Goal: Task Accomplishment & Management: Manage account settings

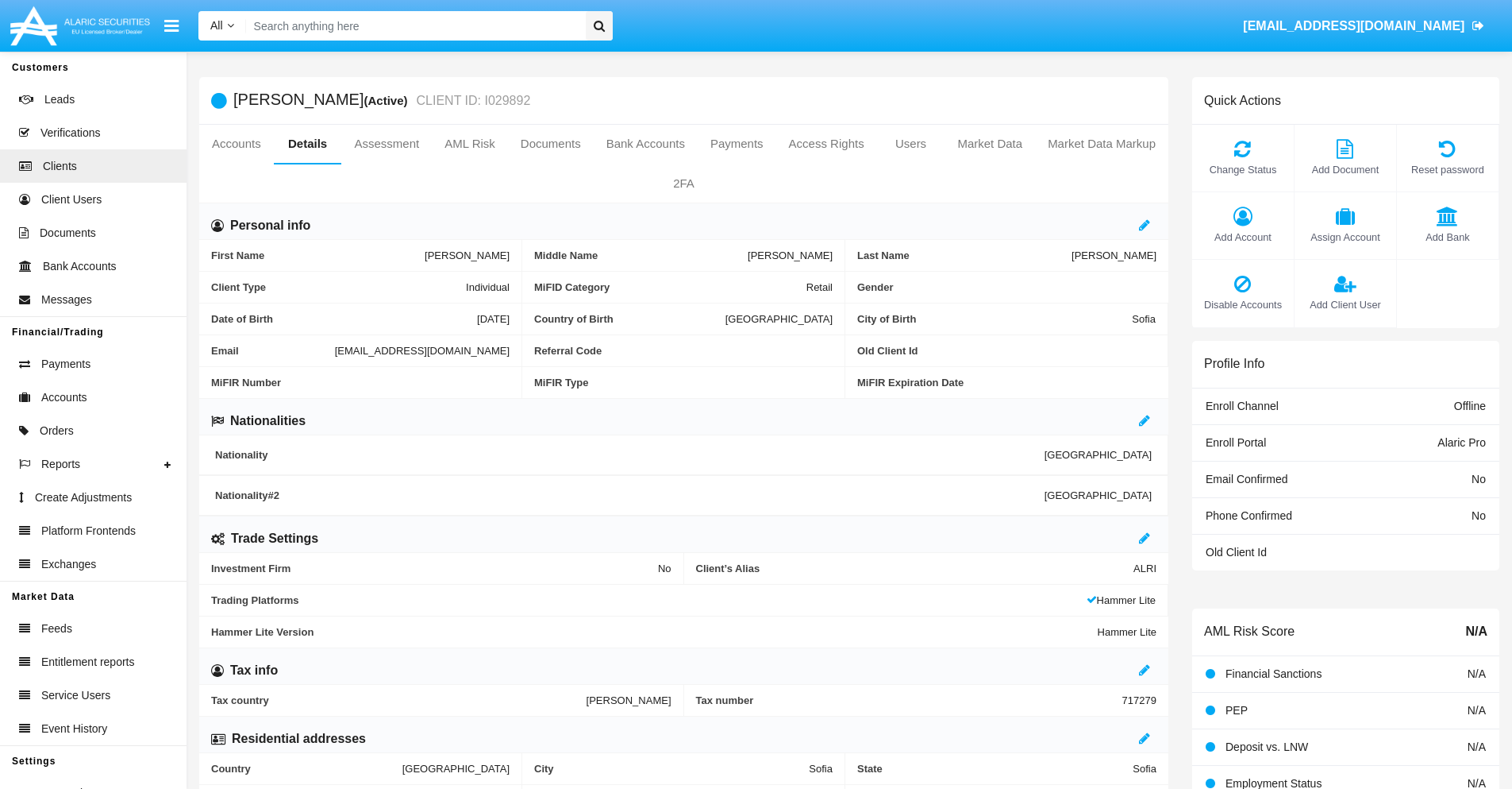
click at [1344, 304] on span "Add Client User" at bounding box center [1345, 304] width 86 height 15
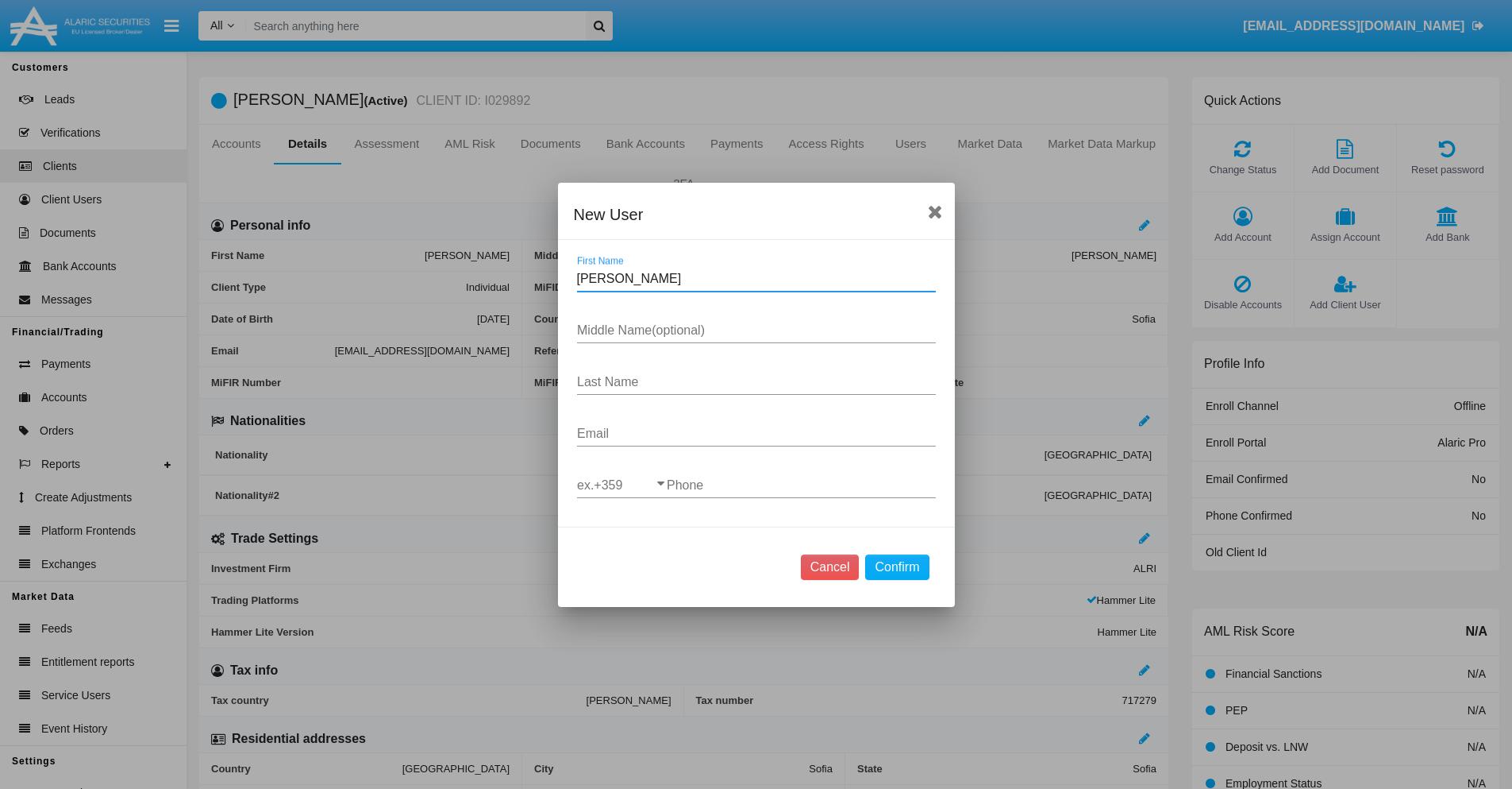
type input "Arthur"
type input "Genia"
type input "Ledner"
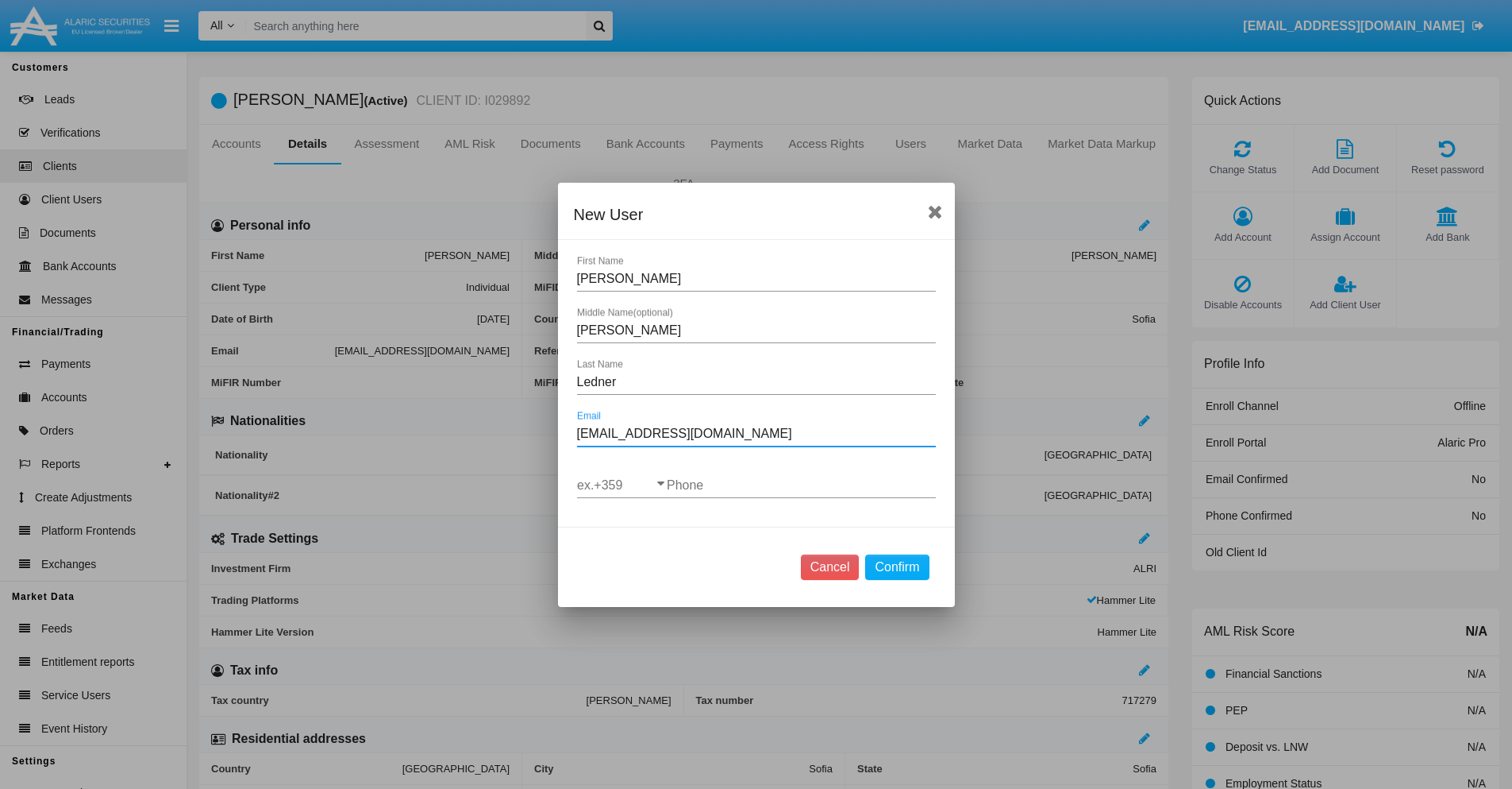
type input "[EMAIL_ADDRESS][DOMAIN_NAME]"
click at [622, 485] on input "ex.+359" at bounding box center [622, 485] width 90 height 14
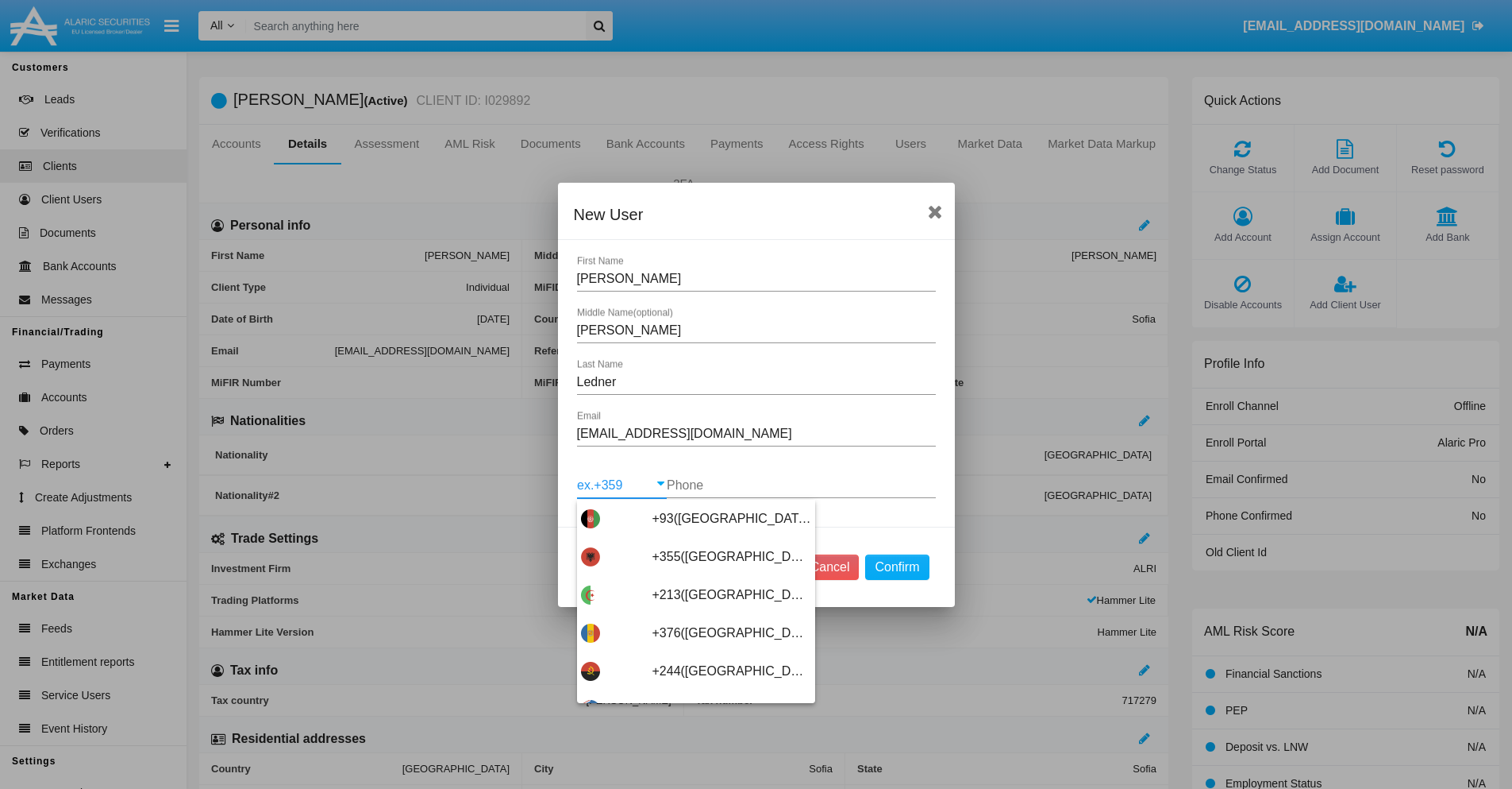
scroll to position [8450, 0]
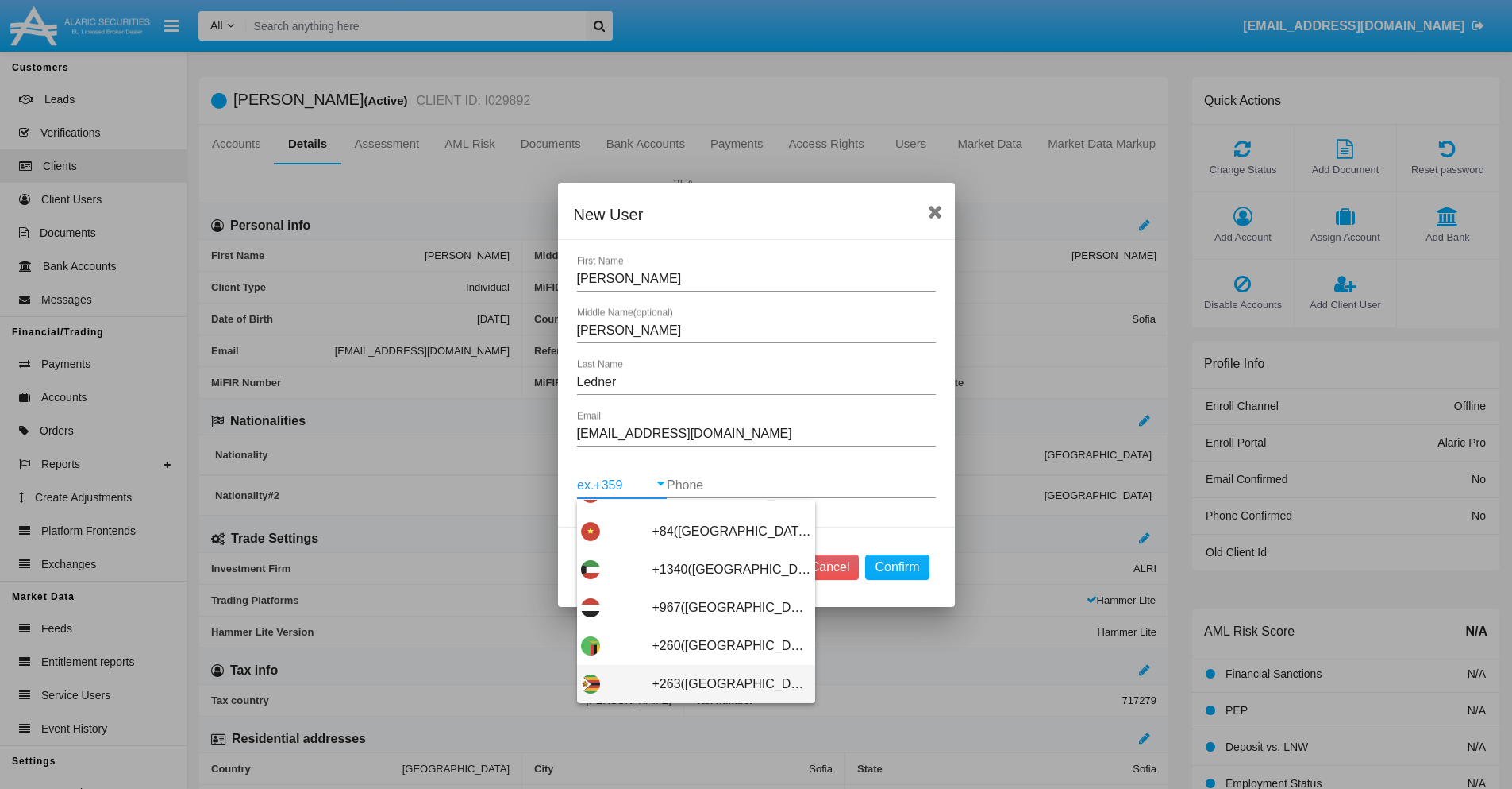
click at [690, 683] on span "+263([GEOGRAPHIC_DATA])" at bounding box center [732, 684] width 159 height 38
type input "+263([GEOGRAPHIC_DATA])"
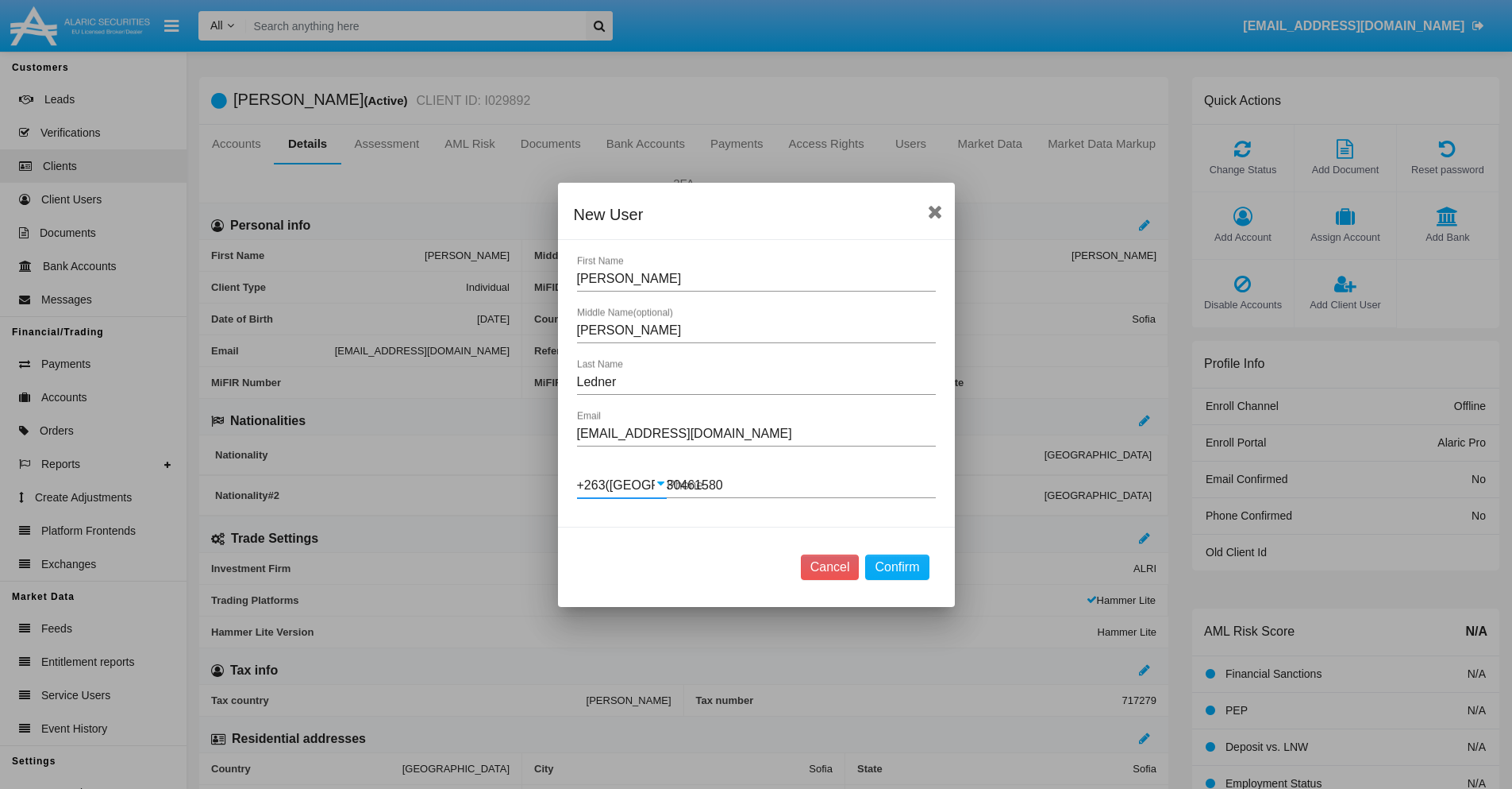
type input "304615806"
click at [897, 567] on button "Confirm" at bounding box center [897, 567] width 64 height 25
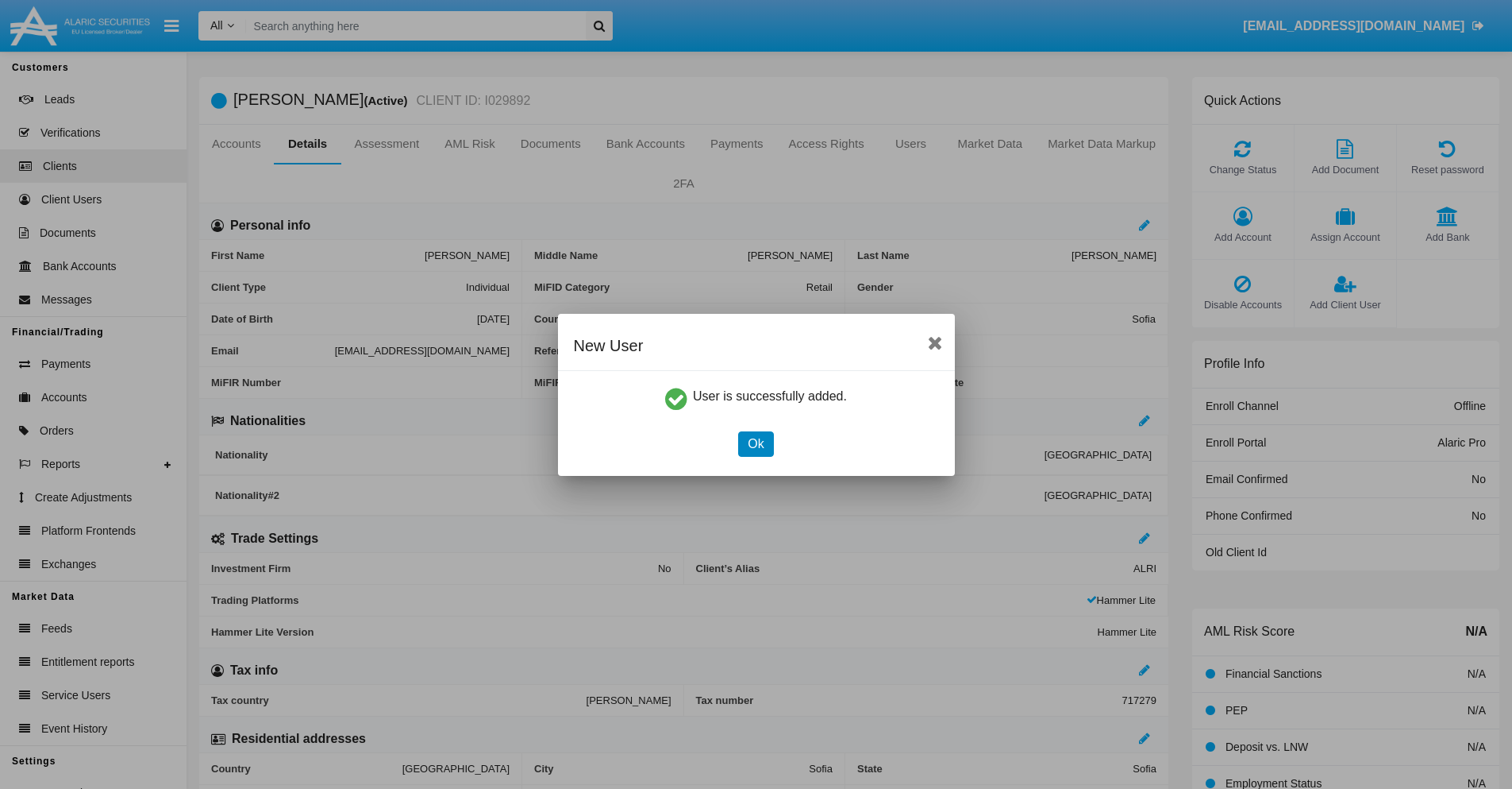
click at [756, 443] on button "Ok" at bounding box center [756, 444] width 35 height 25
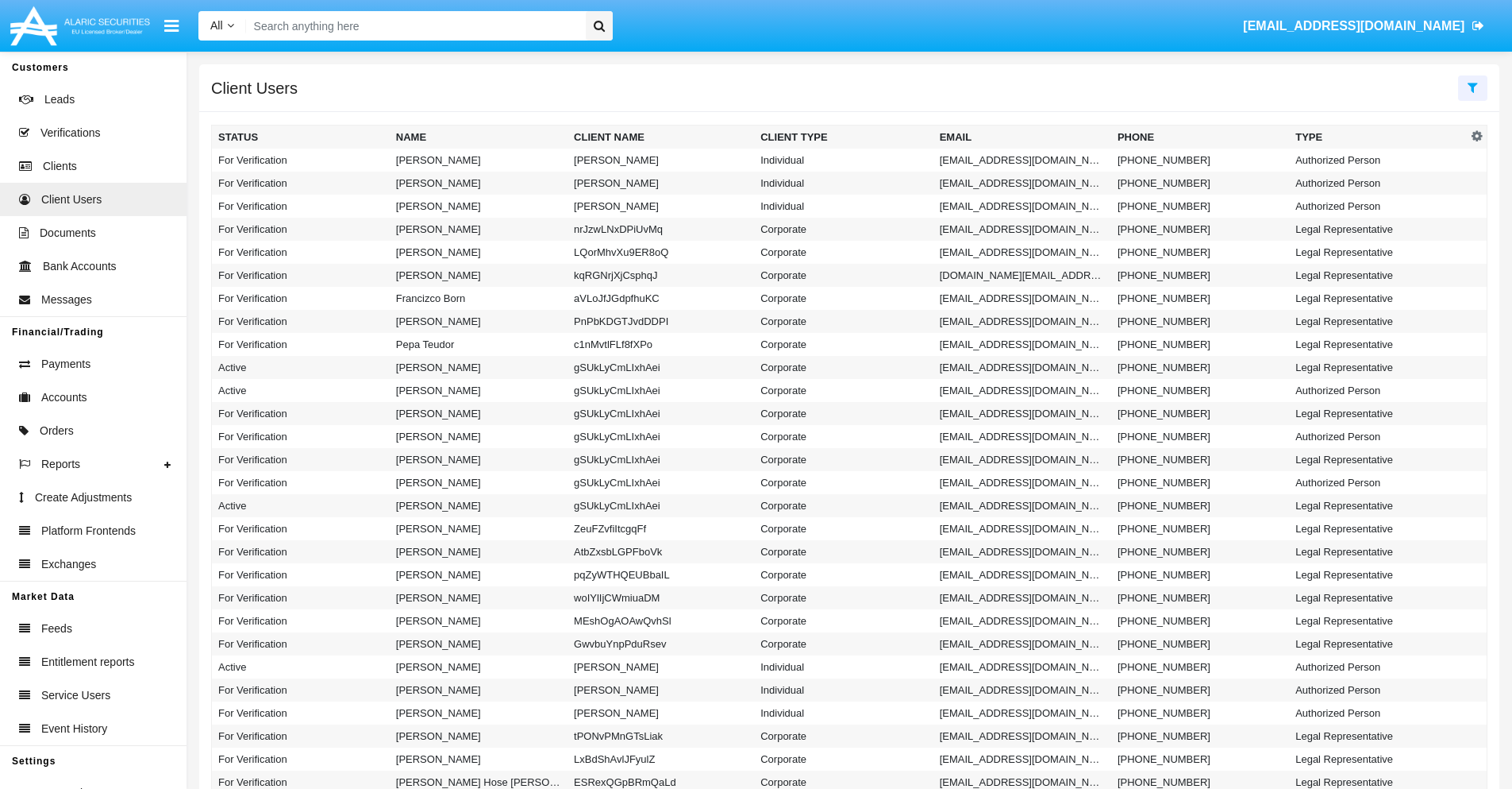
click at [1472, 87] on icon at bounding box center [1472, 87] width 10 height 13
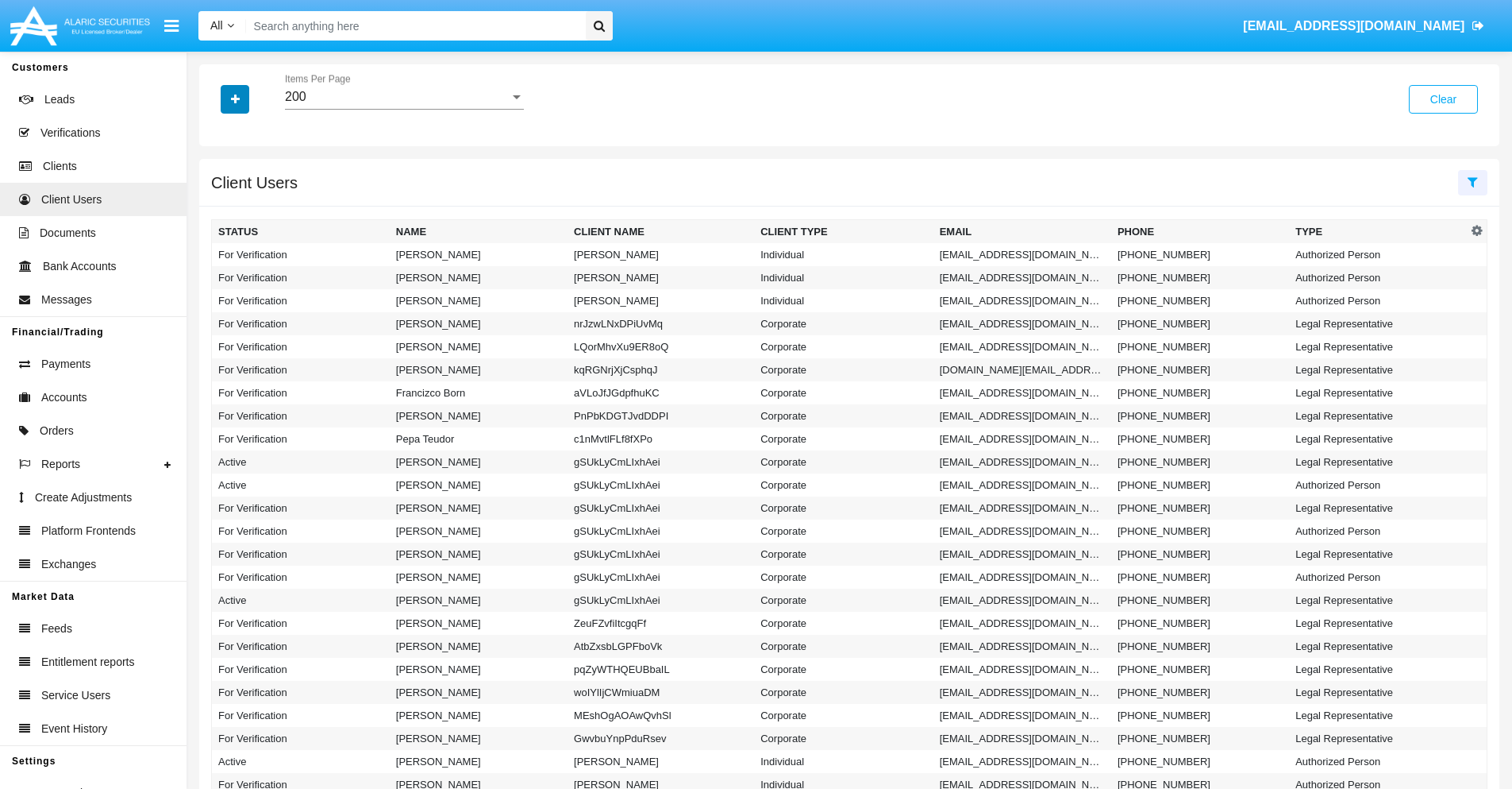
click at [235, 99] on icon "button" at bounding box center [235, 99] width 9 height 11
click at [247, 201] on span "Email" at bounding box center [247, 201] width 32 height 19
click at [218, 207] on input "Email" at bounding box center [218, 207] width 1 height 1
checkbox input "true"
click at [235, 99] on icon "button" at bounding box center [235, 99] width 9 height 11
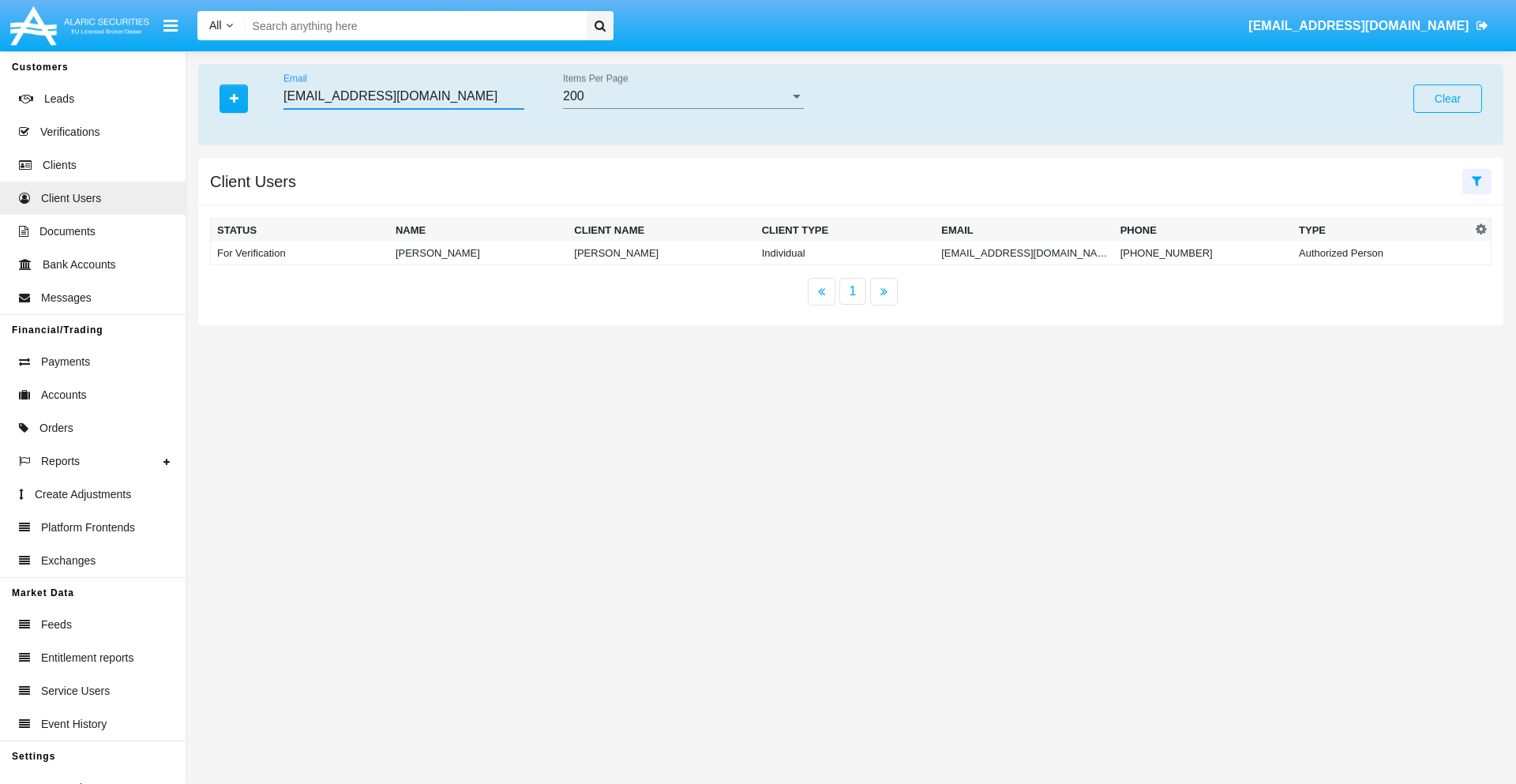
click at [404, 96] on input "[EMAIL_ADDRESS][DOMAIN_NAME]" at bounding box center [404, 96] width 241 height 14
type input "[EMAIL_ADDRESS][DOMAIN_NAME]"
click at [1016, 253] on td "[EMAIL_ADDRESS][DOMAIN_NAME]" at bounding box center [1024, 253] width 179 height 24
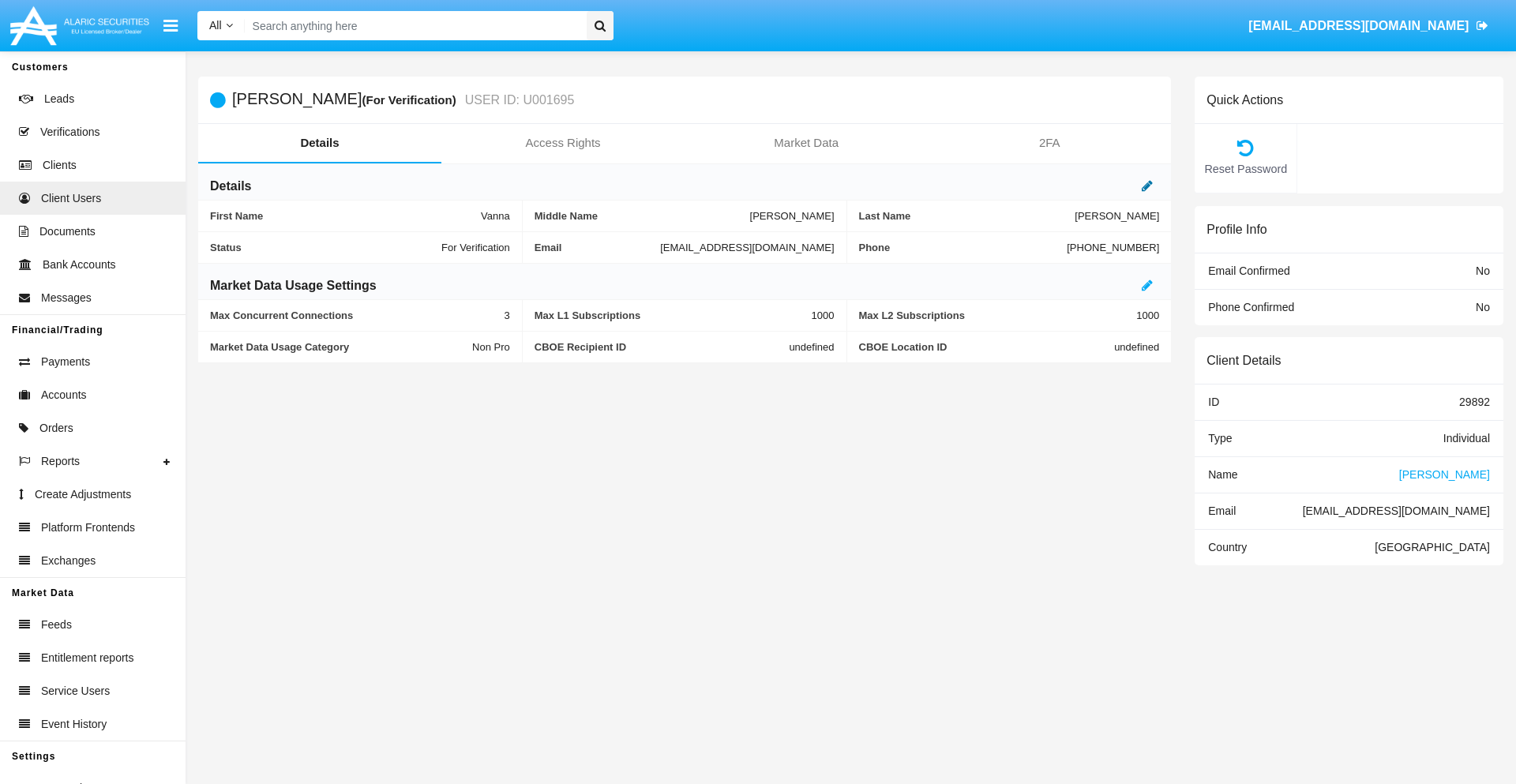
click at [1147, 186] on icon at bounding box center [1147, 186] width 11 height 13
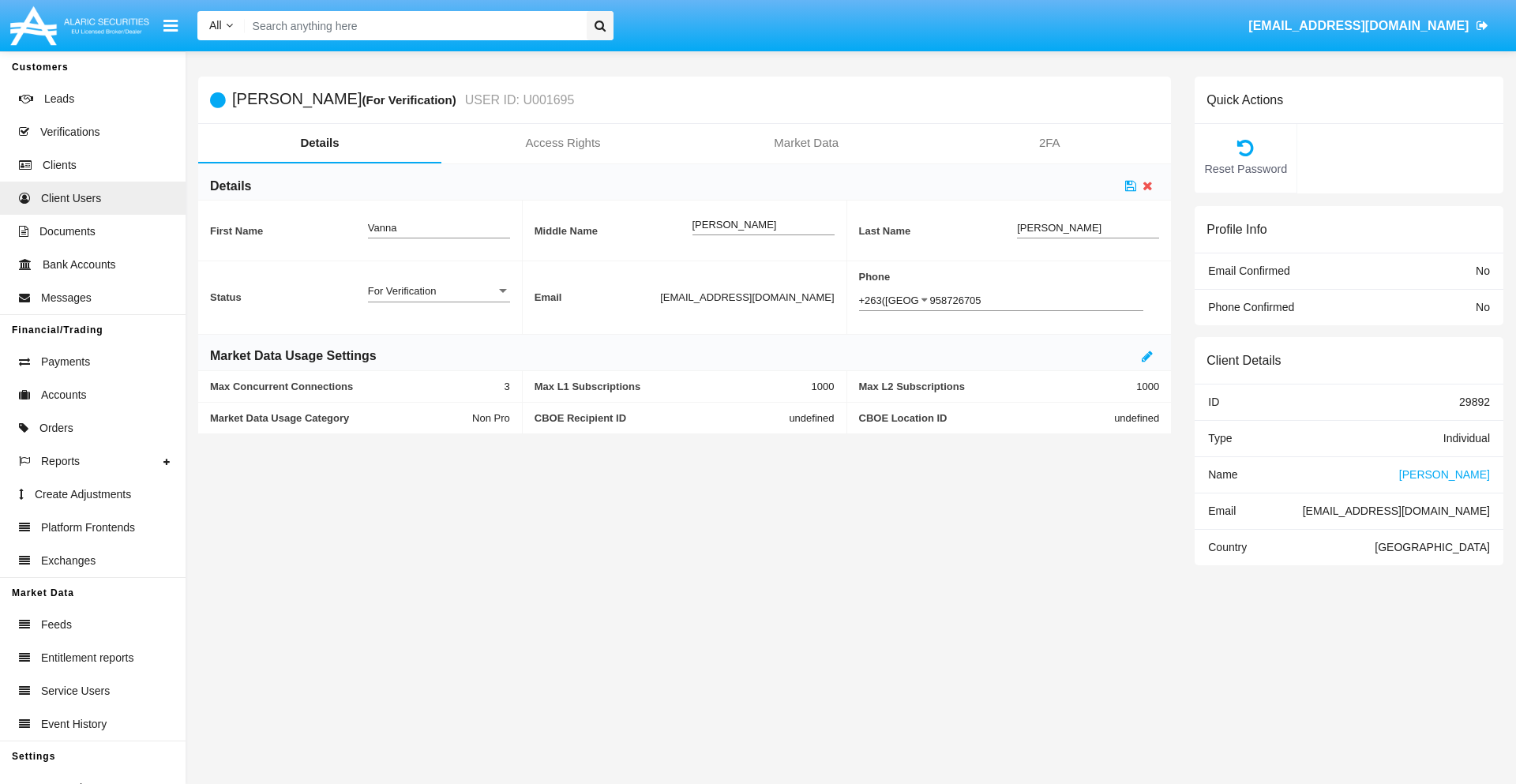
click at [438, 291] on div "For Verification" at bounding box center [432, 291] width 128 height 13
click at [438, 330] on span "Verified" at bounding box center [439, 330] width 142 height 31
click at [1130, 186] on icon at bounding box center [1130, 186] width 11 height 13
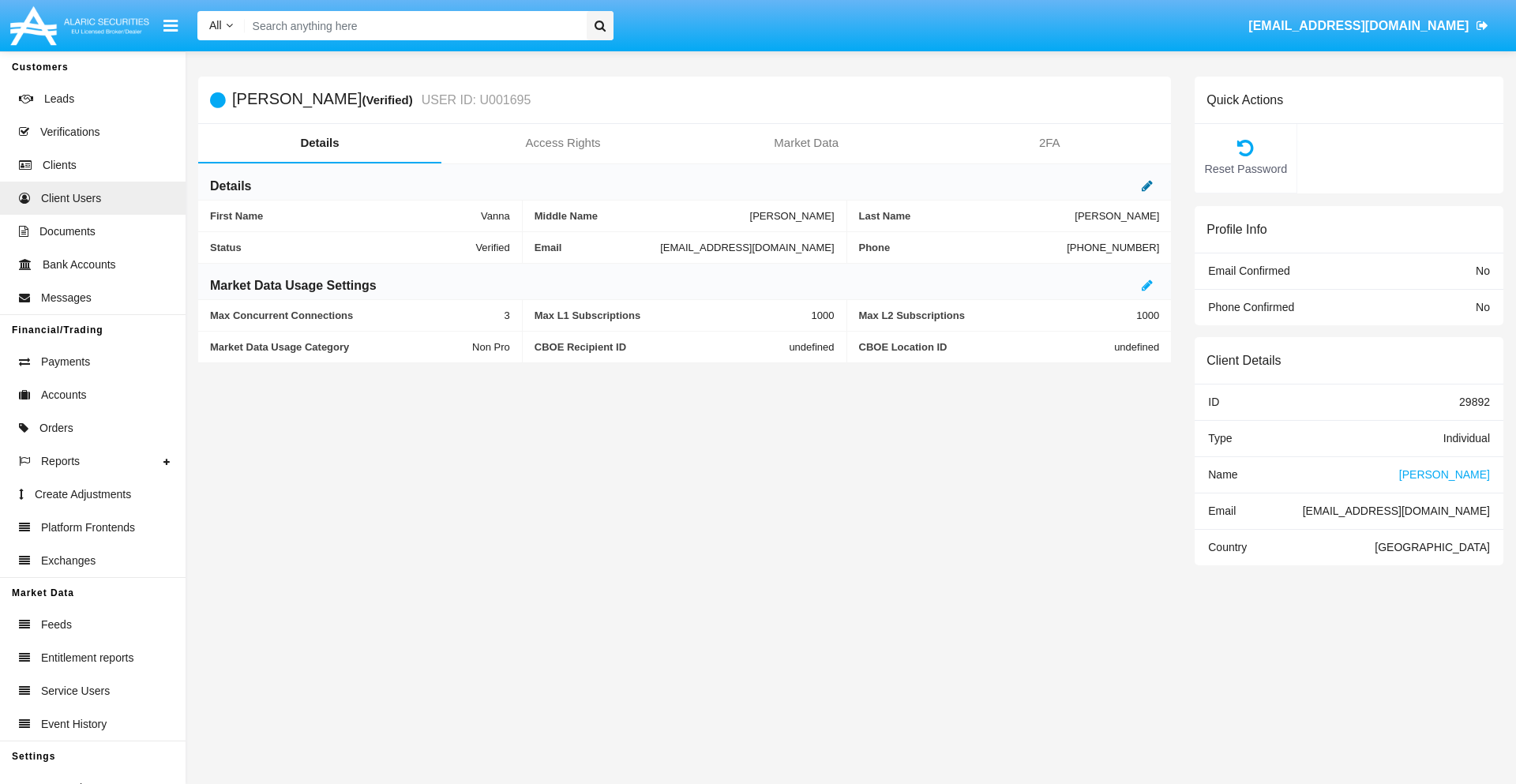
click at [1147, 186] on icon at bounding box center [1147, 186] width 11 height 13
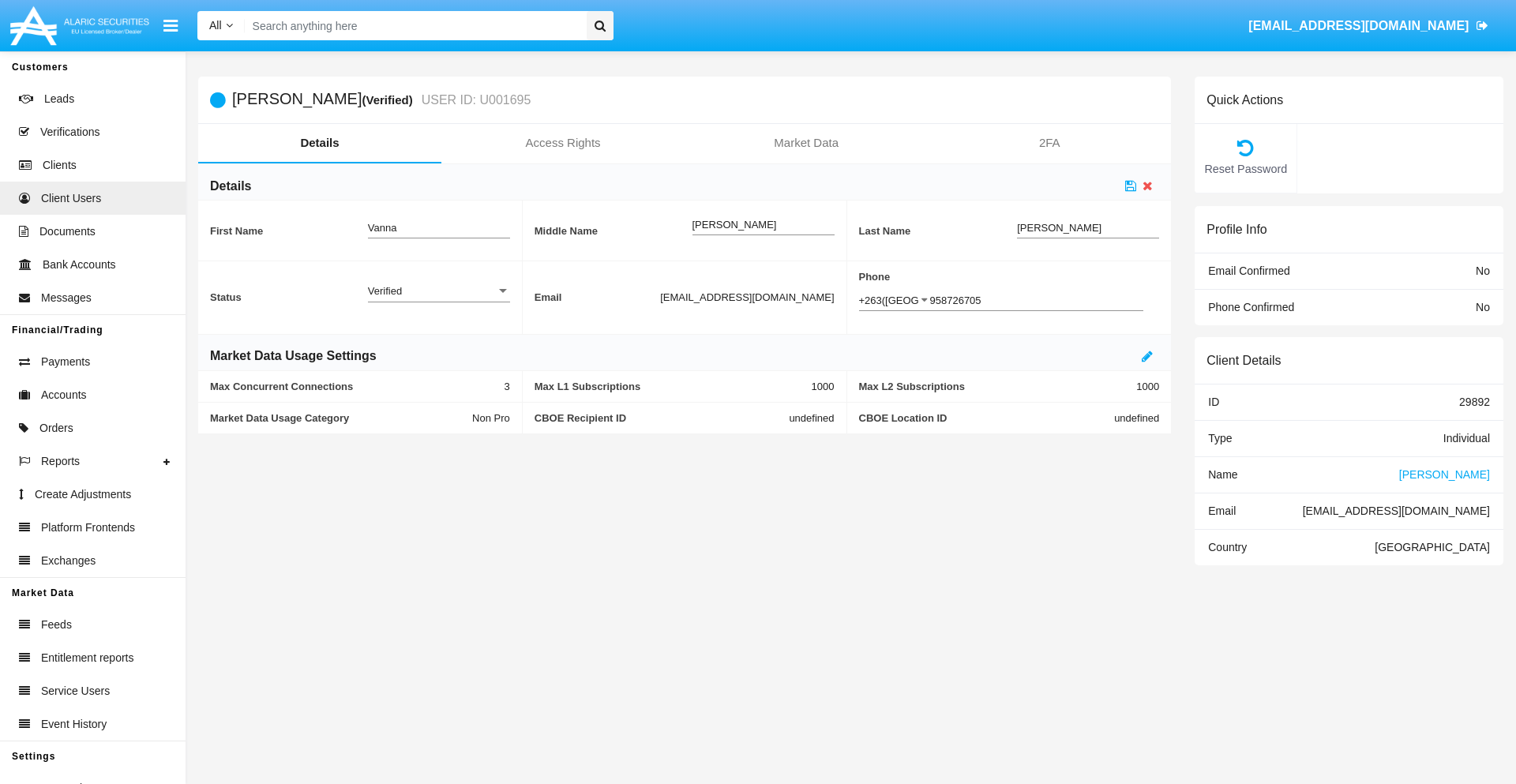
click at [438, 291] on div "Verified" at bounding box center [432, 291] width 128 height 13
click at [438, 299] on span "Active" at bounding box center [439, 299] width 142 height 31
click at [1130, 186] on icon at bounding box center [1130, 186] width 11 height 13
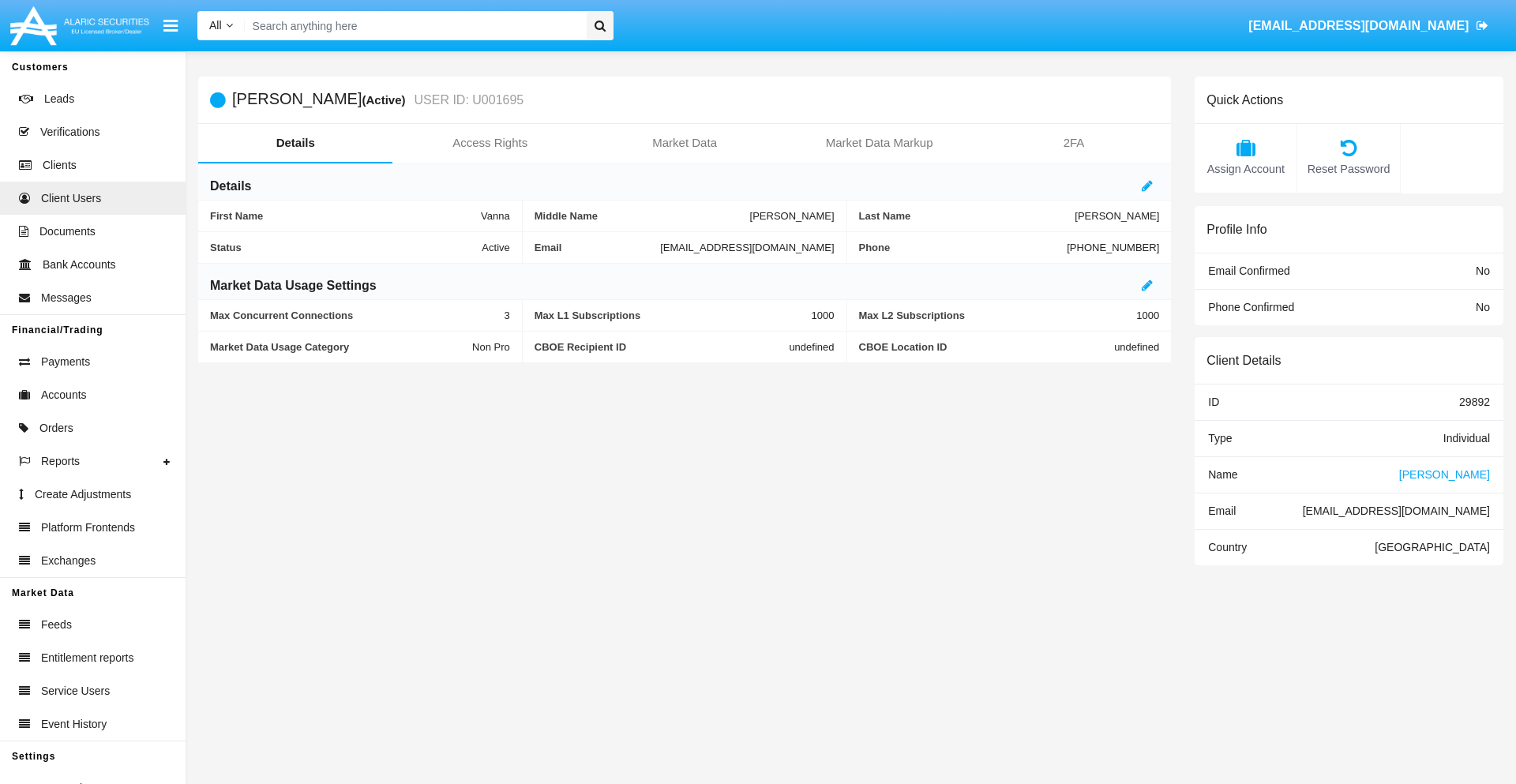
click at [1222, 474] on span "Name" at bounding box center [1222, 475] width 29 height 13
